Goal: Task Accomplishment & Management: Manage account settings

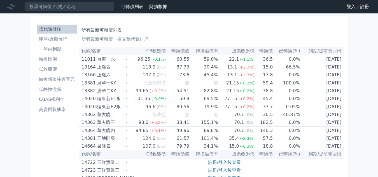
click at [367, 7] on link "登入／註冊" at bounding box center [358, 6] width 31 height 9
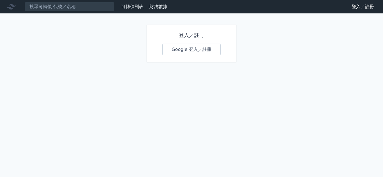
click at [189, 50] on link "Google 登入／註冊" at bounding box center [191, 50] width 58 height 12
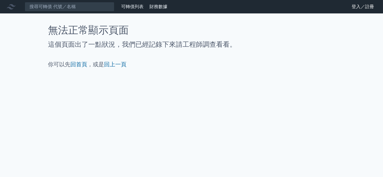
click at [122, 68] on p "你可以先 回首頁 ，或是 回上一頁" at bounding box center [191, 65] width 287 height 8
click at [118, 65] on link "回上一頁" at bounding box center [115, 64] width 22 height 7
